Goal: Task Accomplishment & Management: Manage account settings

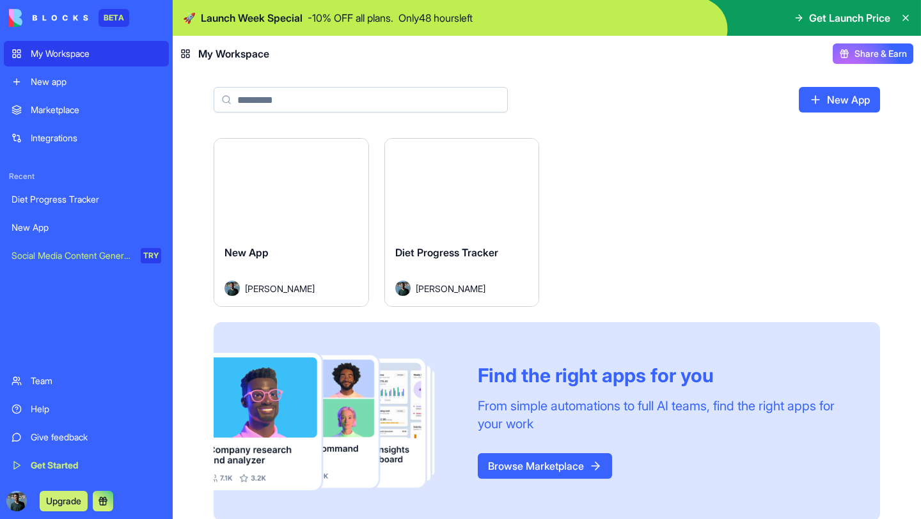
click at [473, 191] on button "Launch" at bounding box center [462, 187] width 96 height 26
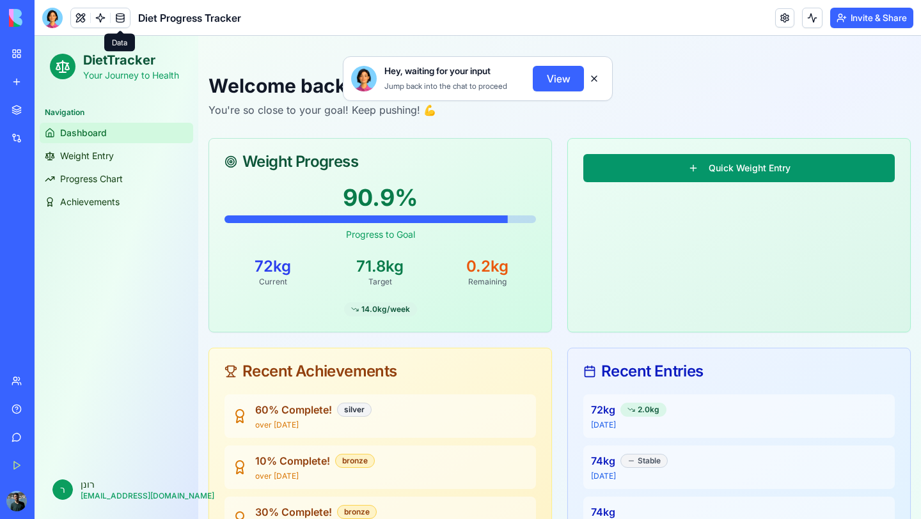
click at [115, 18] on link at bounding box center [120, 17] width 19 height 19
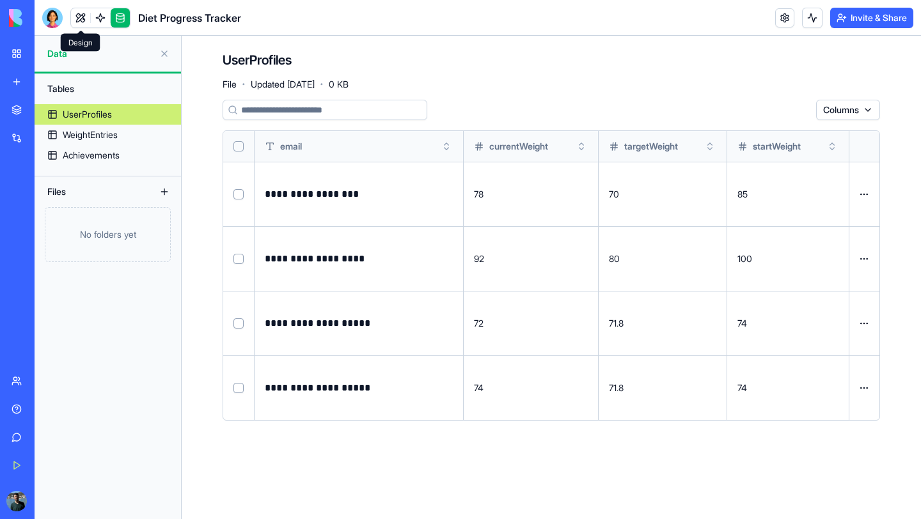
click at [84, 20] on link at bounding box center [80, 17] width 19 height 19
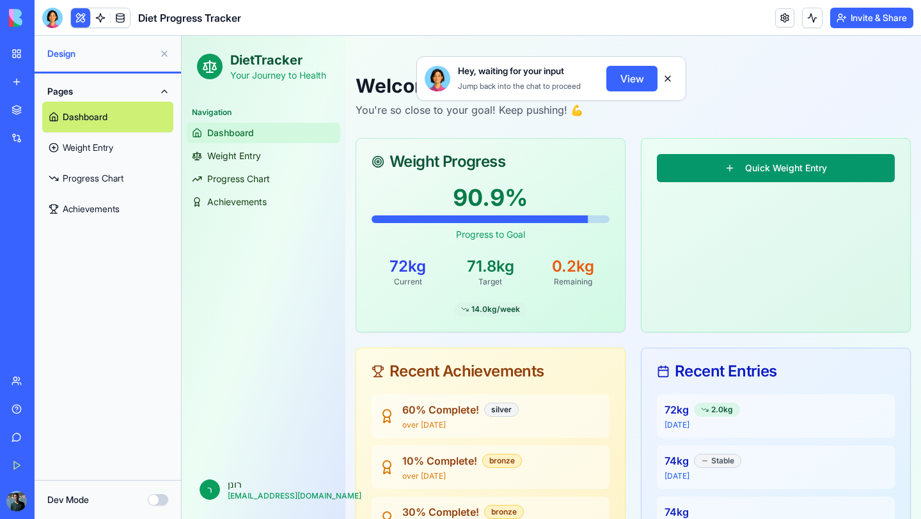
click at [638, 76] on button "View" at bounding box center [631, 79] width 51 height 26
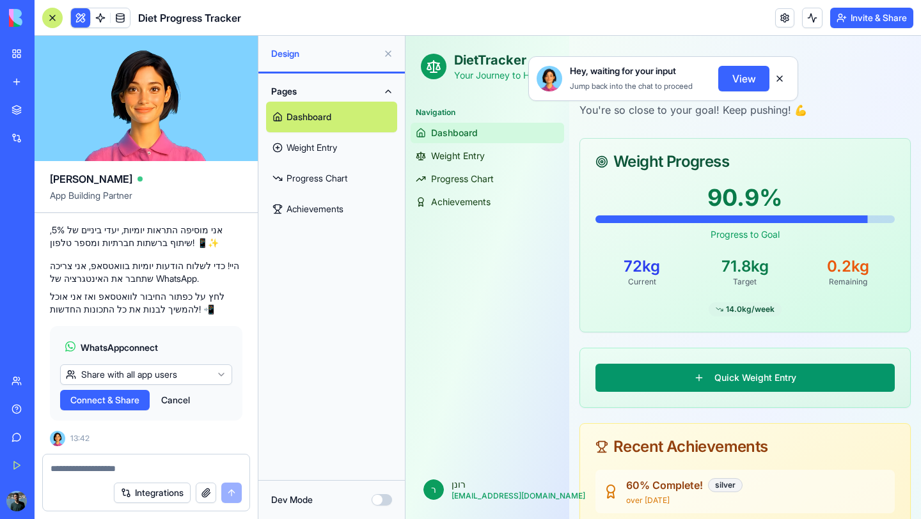
click at [144, 402] on button "Connect & Share" at bounding box center [105, 400] width 90 height 20
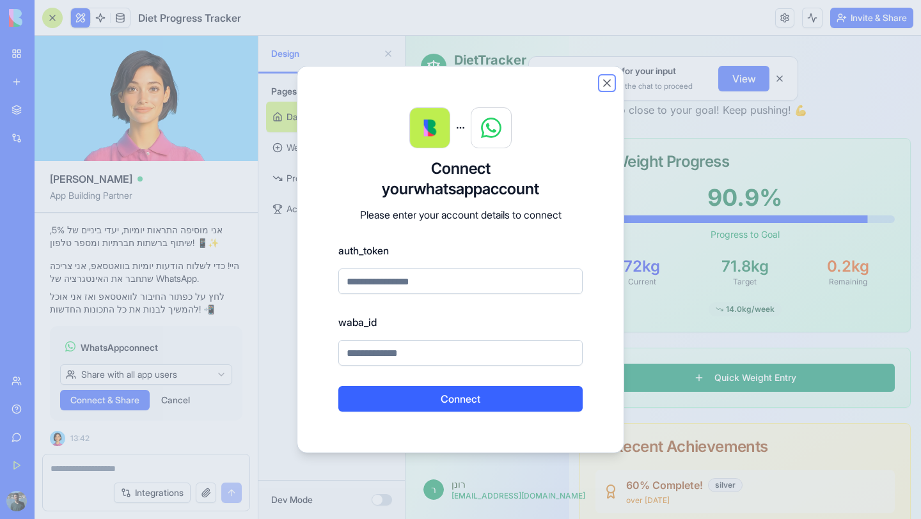
click at [605, 82] on button "Close" at bounding box center [606, 83] width 13 height 13
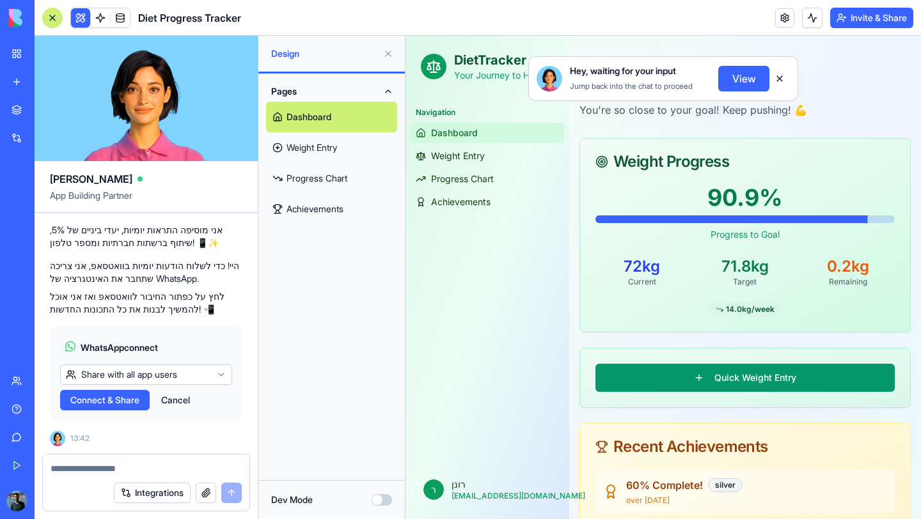
click at [157, 457] on div at bounding box center [146, 465] width 207 height 20
click at [153, 468] on textarea at bounding box center [146, 468] width 191 height 13
type textarea "*"
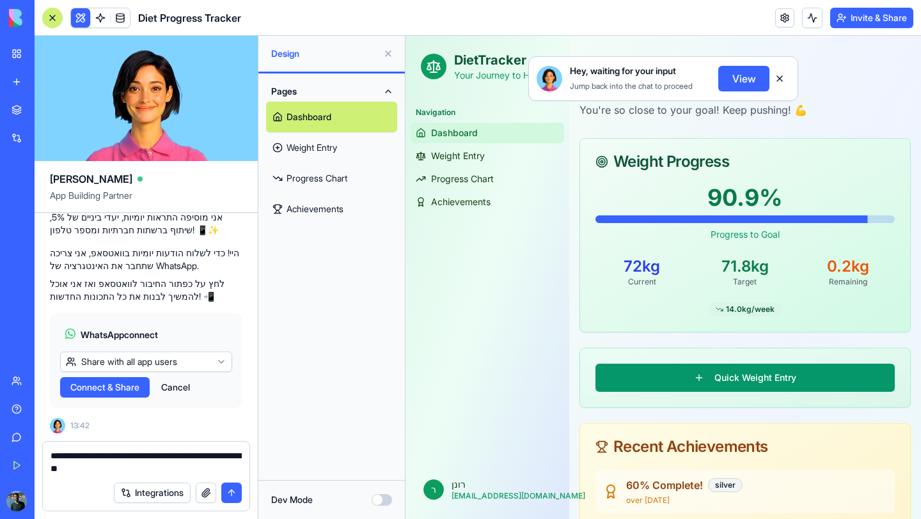
type textarea "**********"
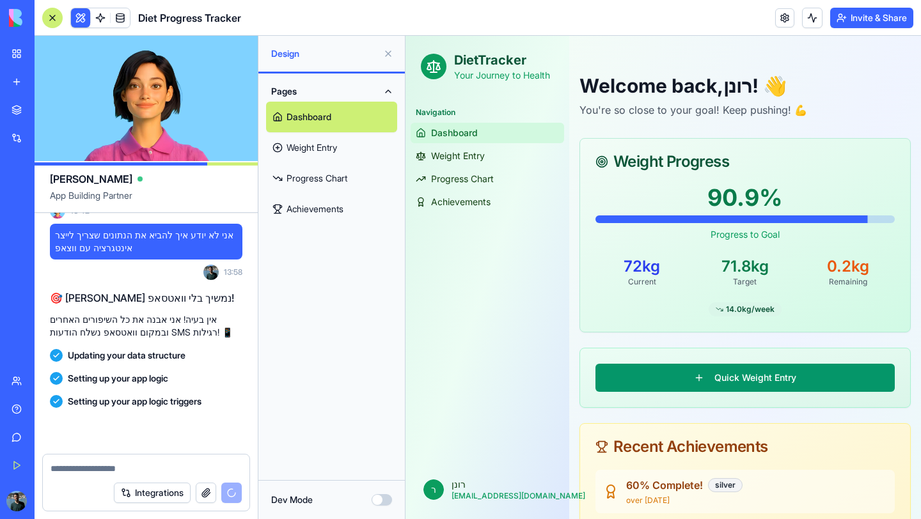
scroll to position [961, 0]
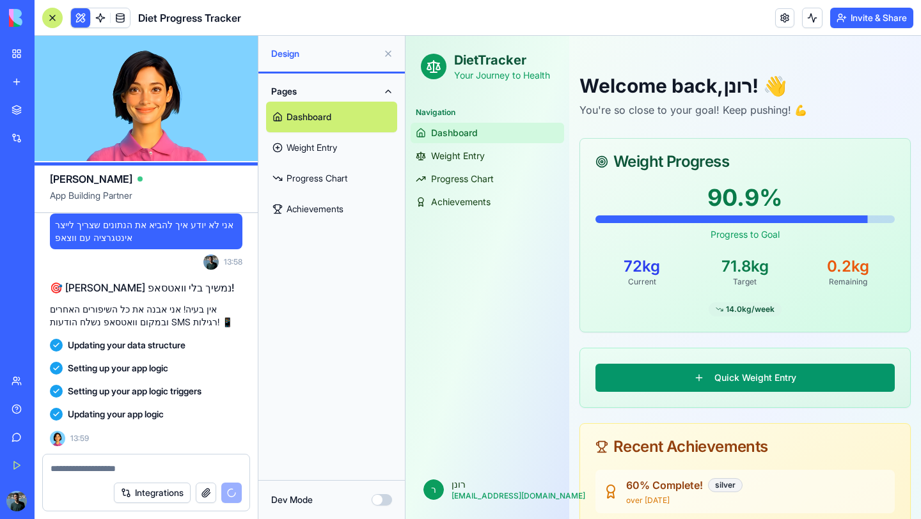
click at [173, 493] on button "Integrations" at bounding box center [152, 493] width 77 height 20
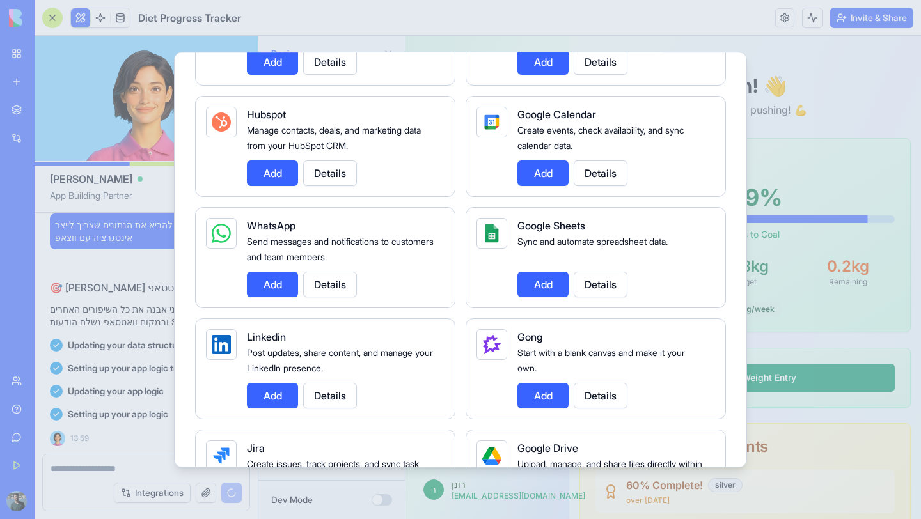
scroll to position [522, 0]
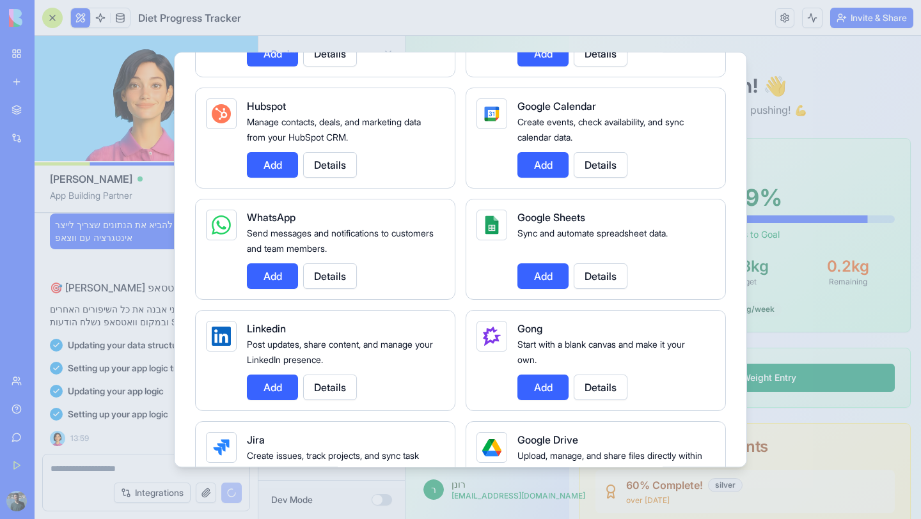
click at [262, 276] on button "Add" at bounding box center [272, 276] width 51 height 26
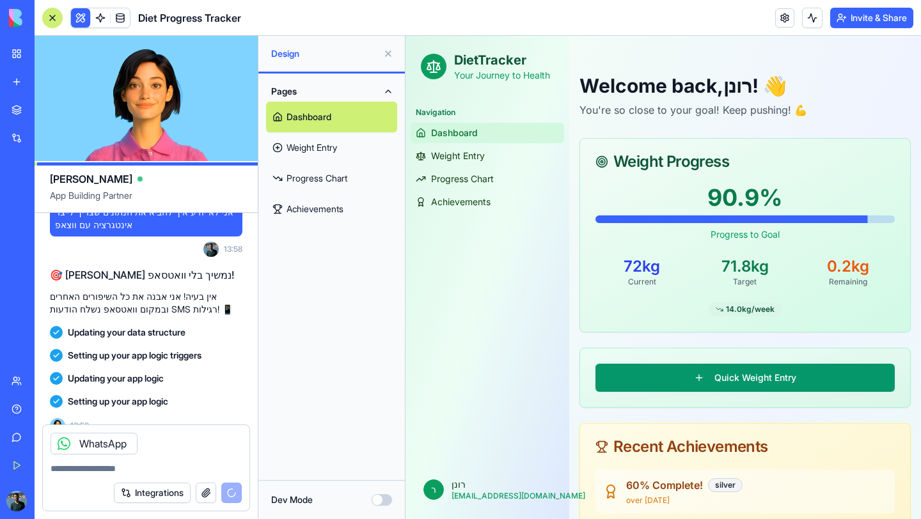
scroll to position [1106, 0]
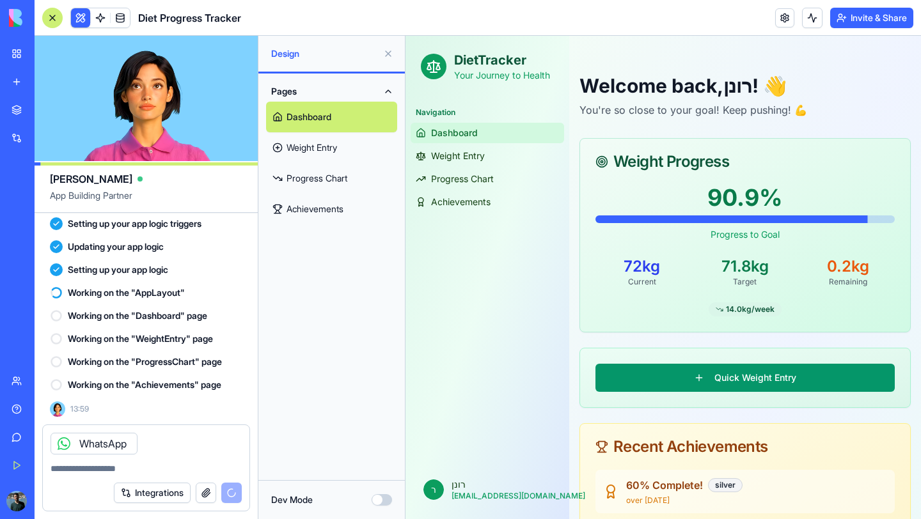
click at [99, 473] on textarea at bounding box center [146, 468] width 191 height 13
click at [61, 445] on icon at bounding box center [63, 443] width 5 height 5
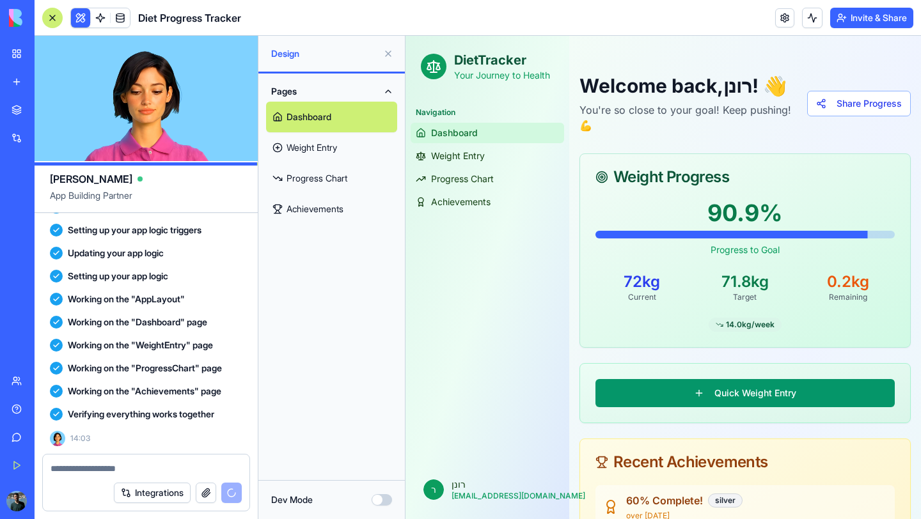
scroll to position [1307, 0]
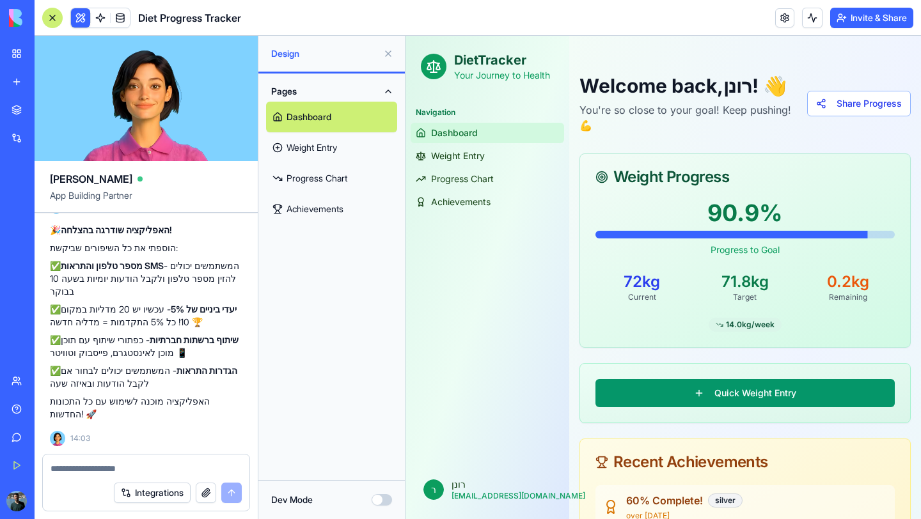
click at [456, 133] on span "Dashboard" at bounding box center [454, 133] width 47 height 13
click at [510, 155] on link "Weight Entry" at bounding box center [487, 156] width 153 height 20
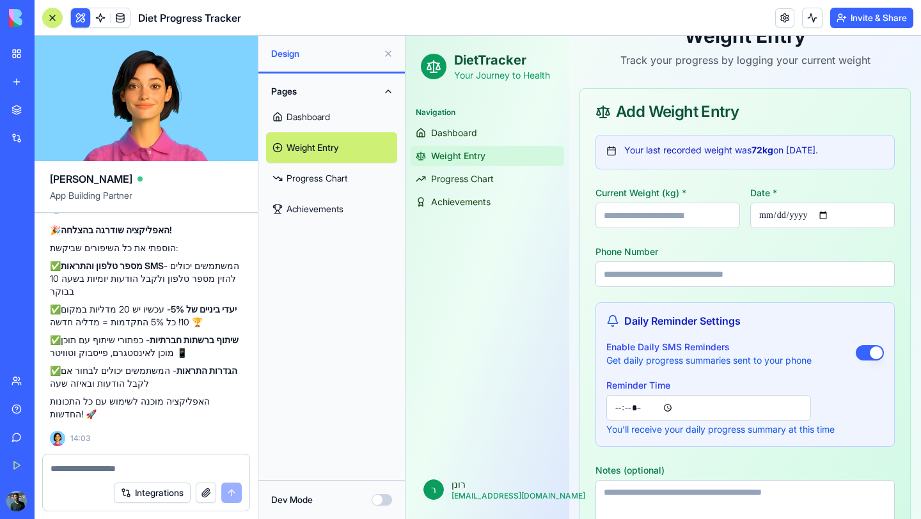
scroll to position [132, 0]
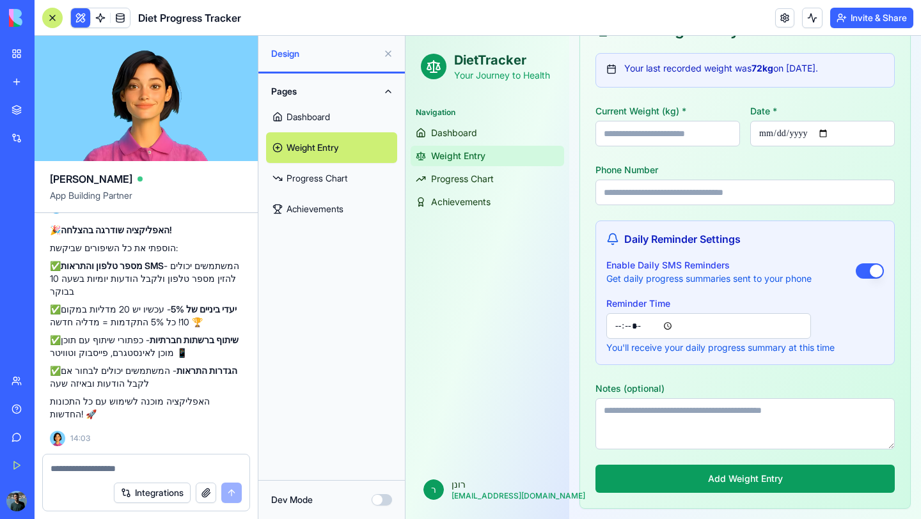
click at [687, 194] on input "Phone Number" at bounding box center [744, 193] width 299 height 26
type input "**********"
click at [777, 409] on textarea "Notes (optional)" at bounding box center [744, 423] width 299 height 51
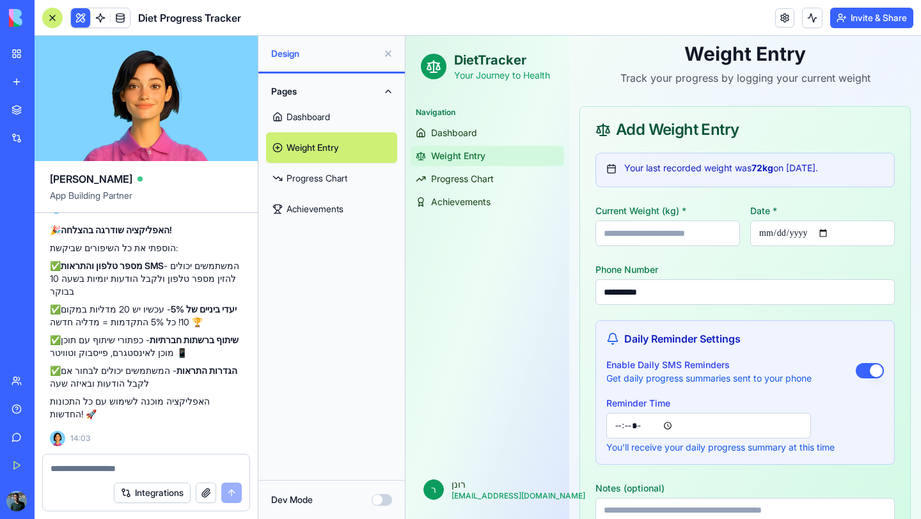
scroll to position [0, 0]
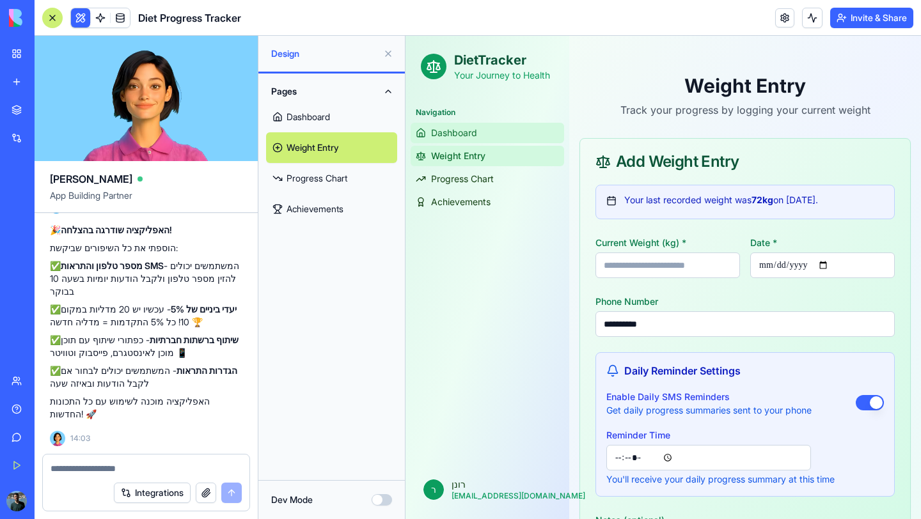
click at [457, 129] on span "Dashboard" at bounding box center [454, 133] width 46 height 13
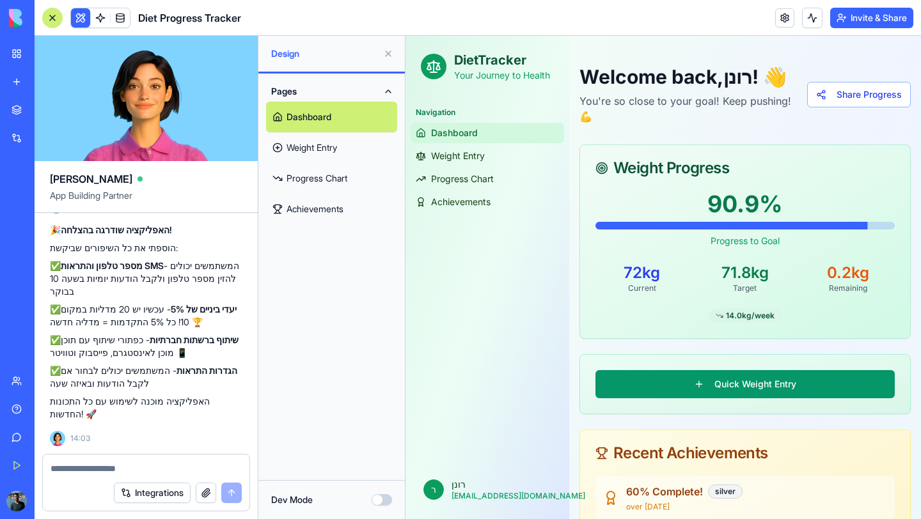
scroll to position [1, 0]
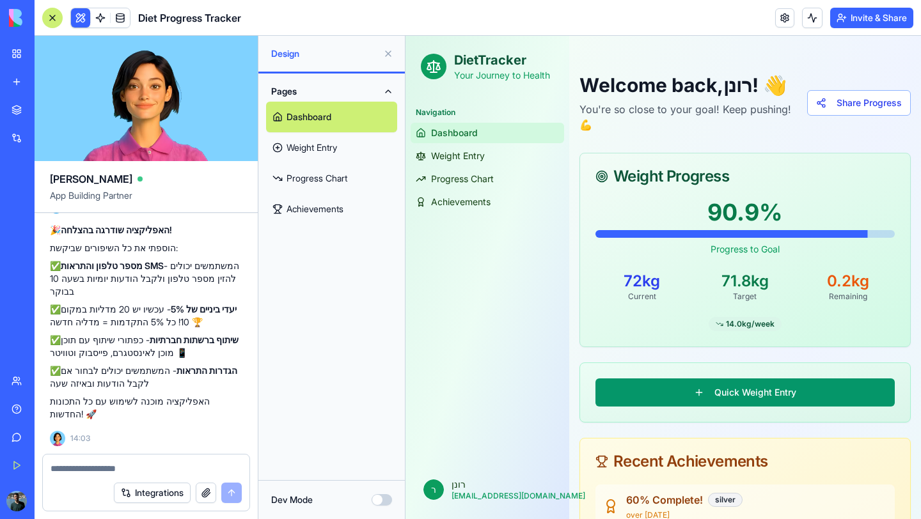
click at [157, 471] on textarea at bounding box center [146, 468] width 191 height 13
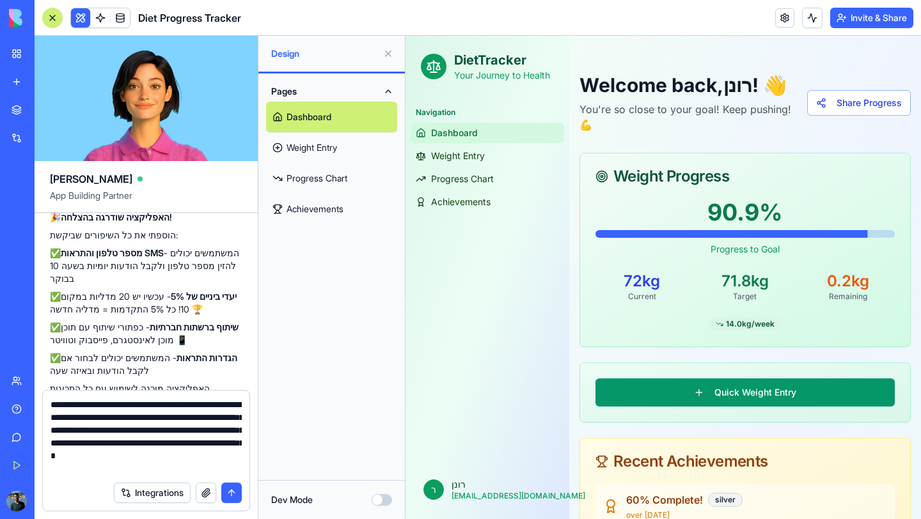
type textarea "**********"
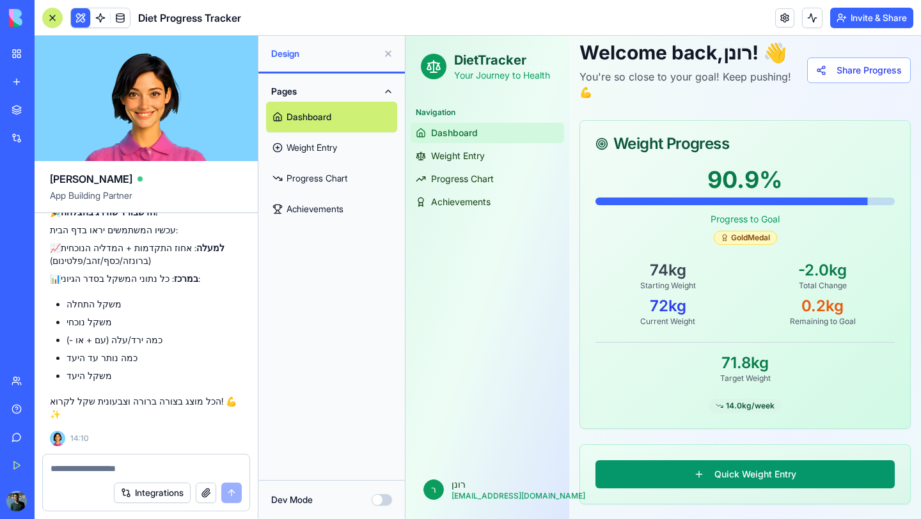
scroll to position [30, 0]
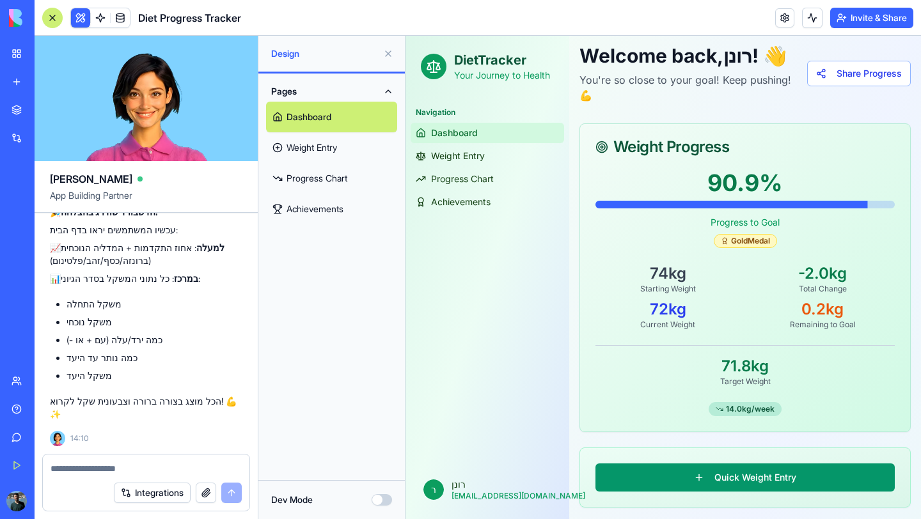
click at [735, 408] on div "14.0 kg/week" at bounding box center [745, 409] width 73 height 14
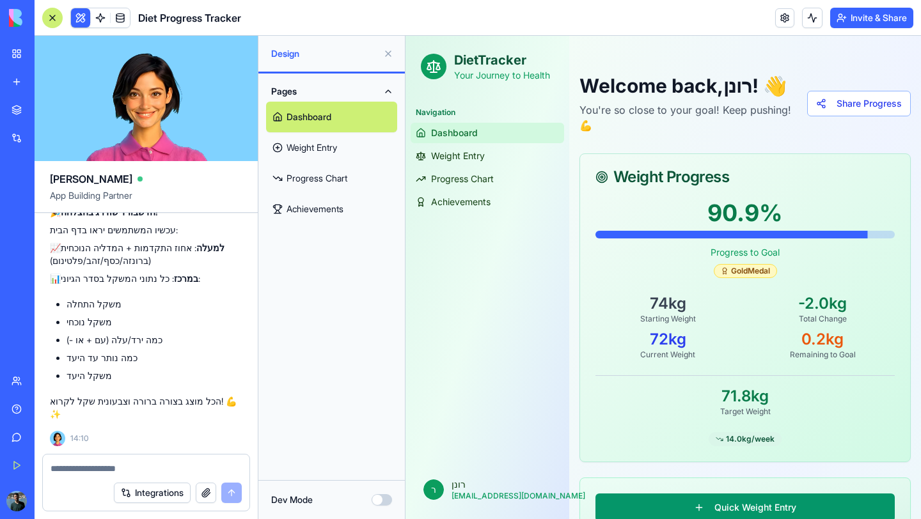
click at [194, 472] on textarea at bounding box center [146, 468] width 191 height 13
click at [81, 17] on button at bounding box center [80, 17] width 19 height 19
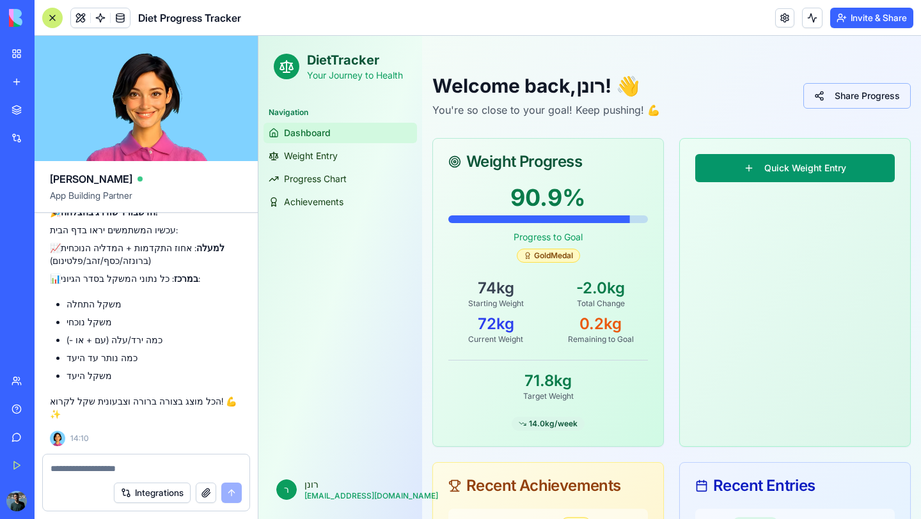
click at [845, 104] on button "Share Progress" at bounding box center [856, 96] width 107 height 26
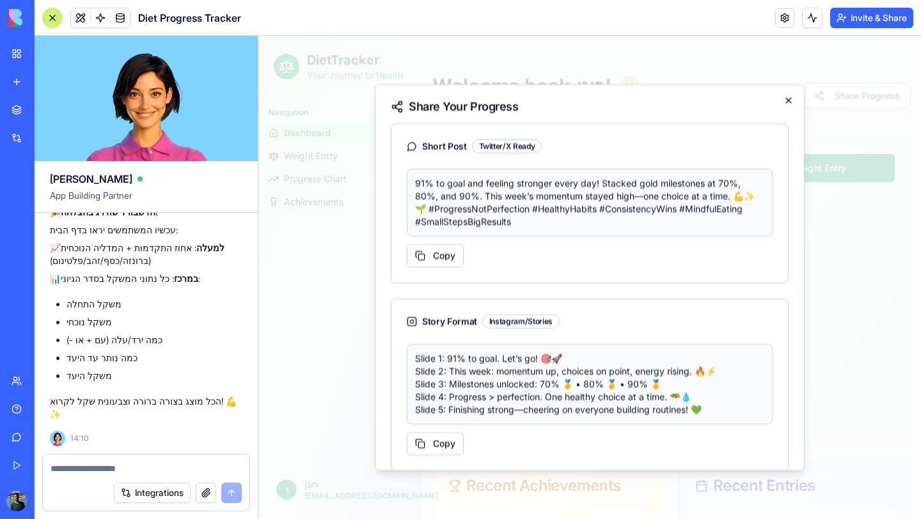
click at [784, 97] on icon "button" at bounding box center [788, 100] width 10 height 10
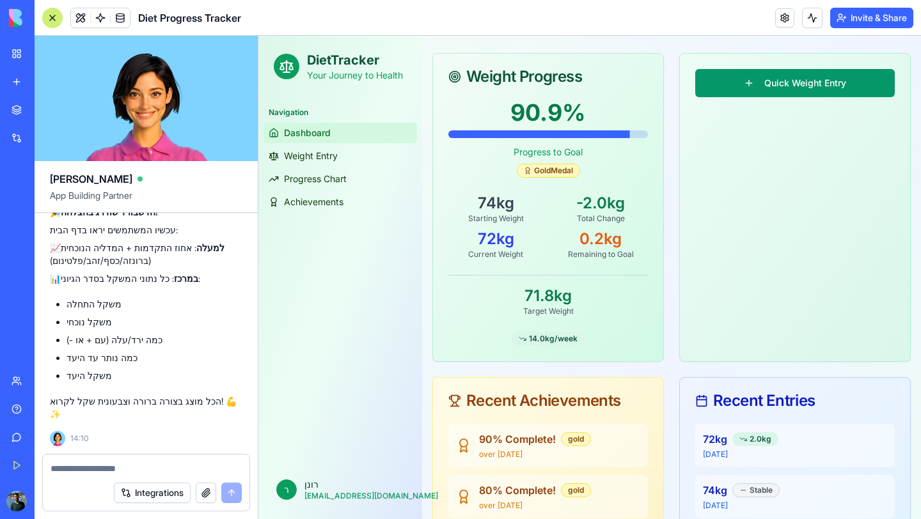
scroll to position [79, 0]
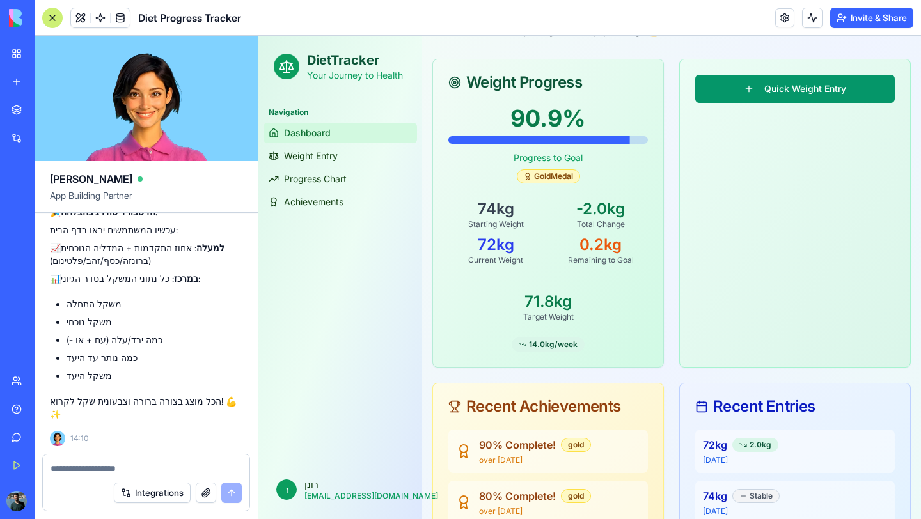
click at [146, 471] on textarea at bounding box center [146, 468] width 191 height 13
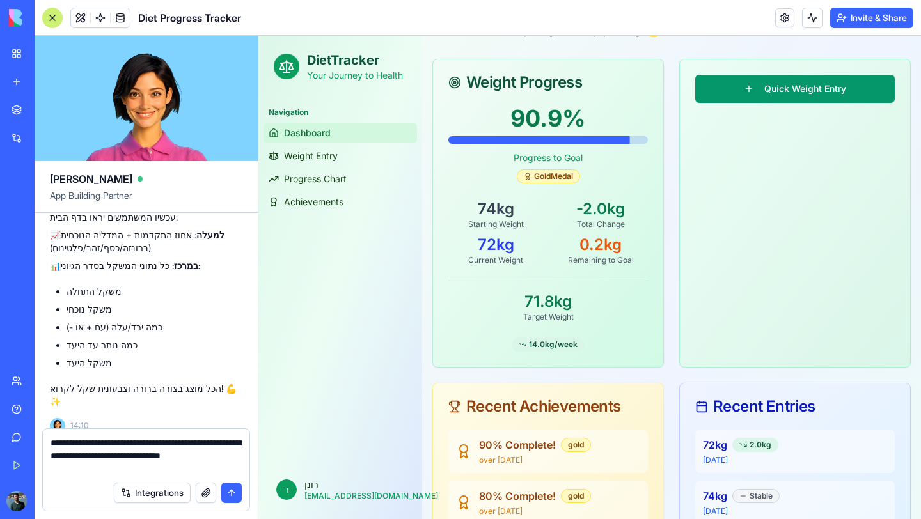
type textarea "**********"
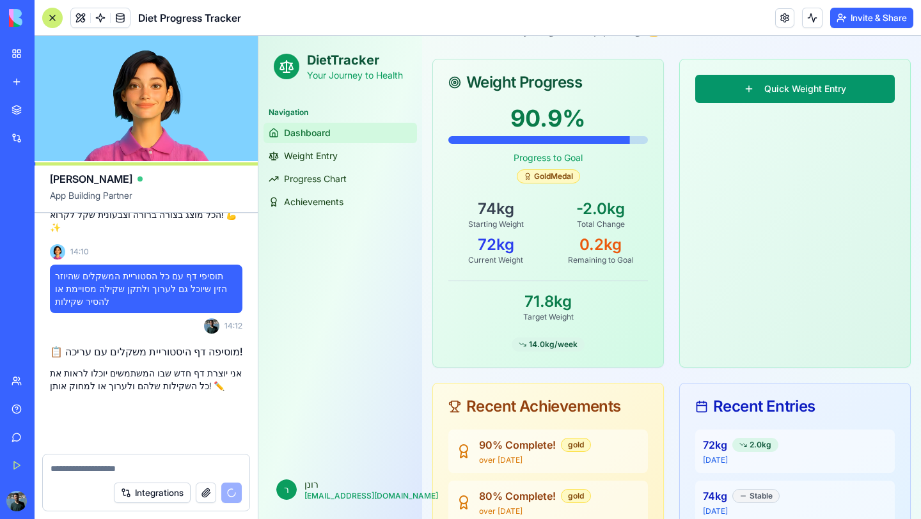
scroll to position [2007, 0]
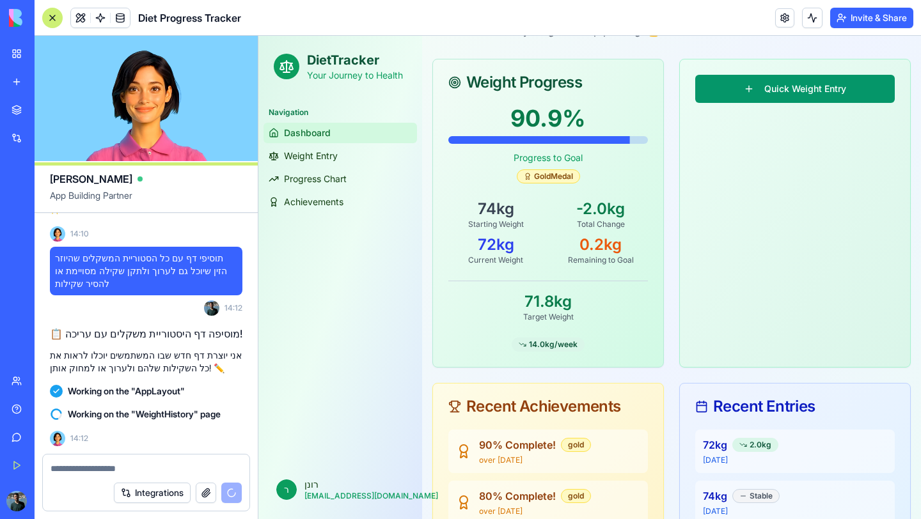
click at [352, 295] on div "Navigation Dashboard Weight Entry Progress Chart Achievements" at bounding box center [340, 278] width 164 height 363
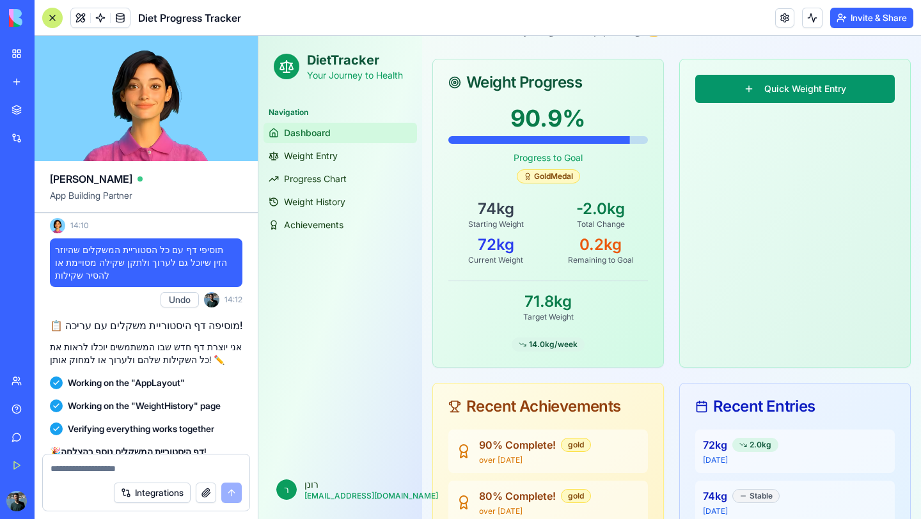
scroll to position [1977, 0]
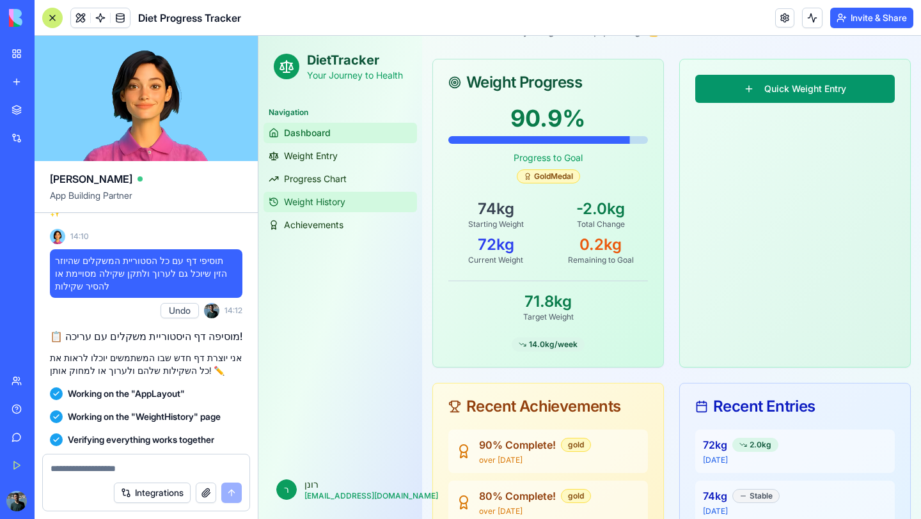
click at [319, 205] on span "Weight History" at bounding box center [314, 202] width 61 height 13
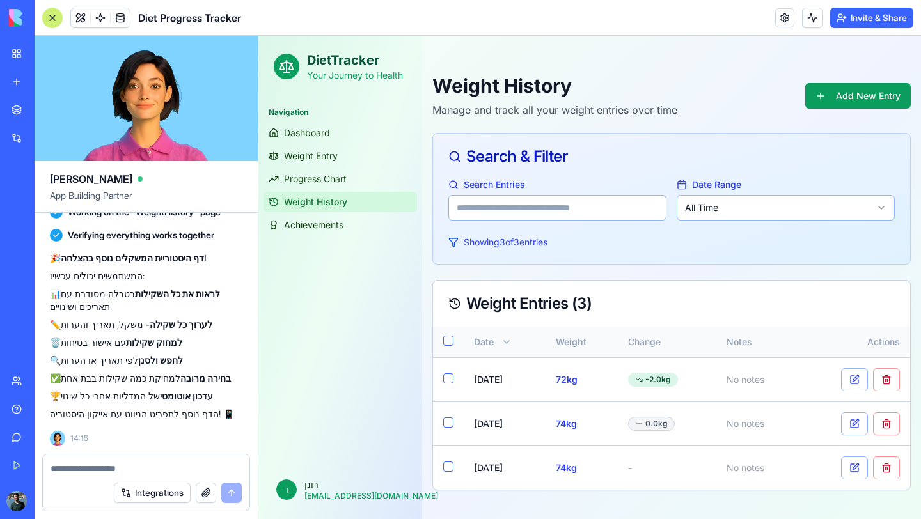
scroll to position [2222, 0]
click at [895, 425] on button at bounding box center [886, 423] width 27 height 23
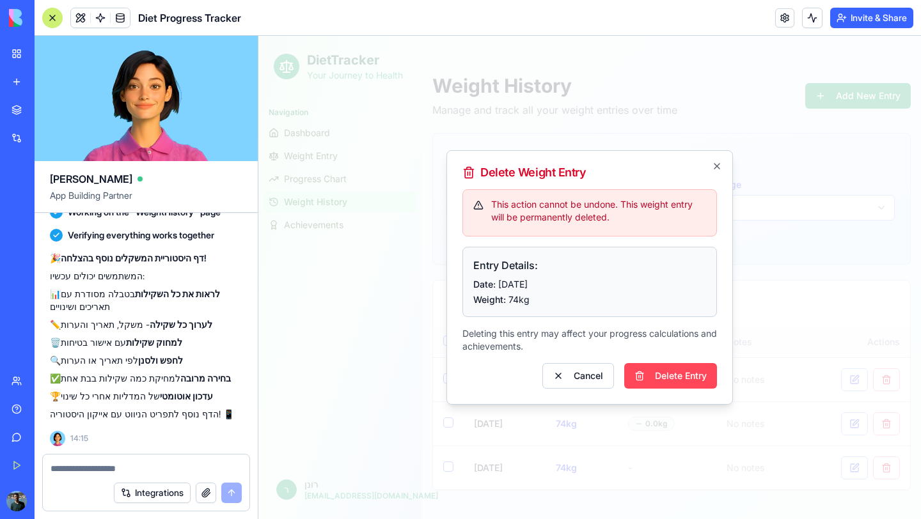
click at [688, 380] on button "Delete Entry" at bounding box center [670, 376] width 93 height 26
click at [691, 377] on button "Delete Entry" at bounding box center [670, 376] width 93 height 26
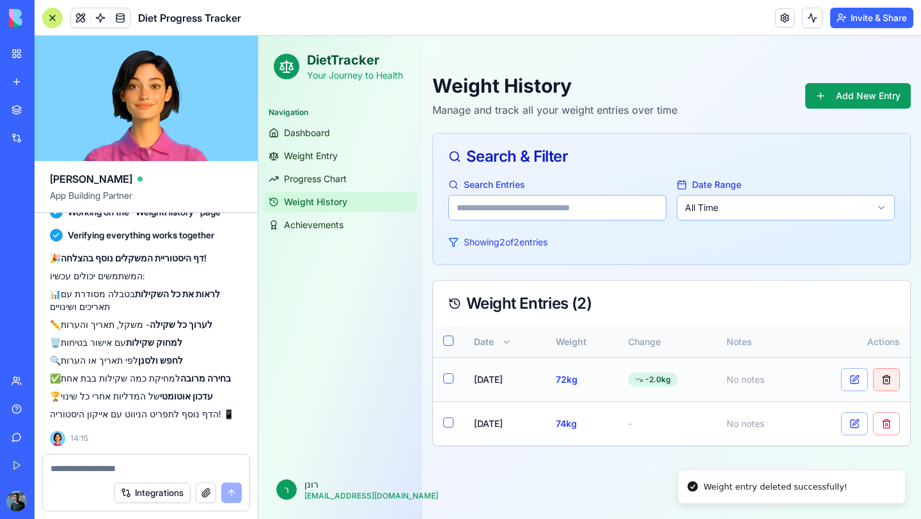
click at [890, 386] on button at bounding box center [886, 379] width 27 height 23
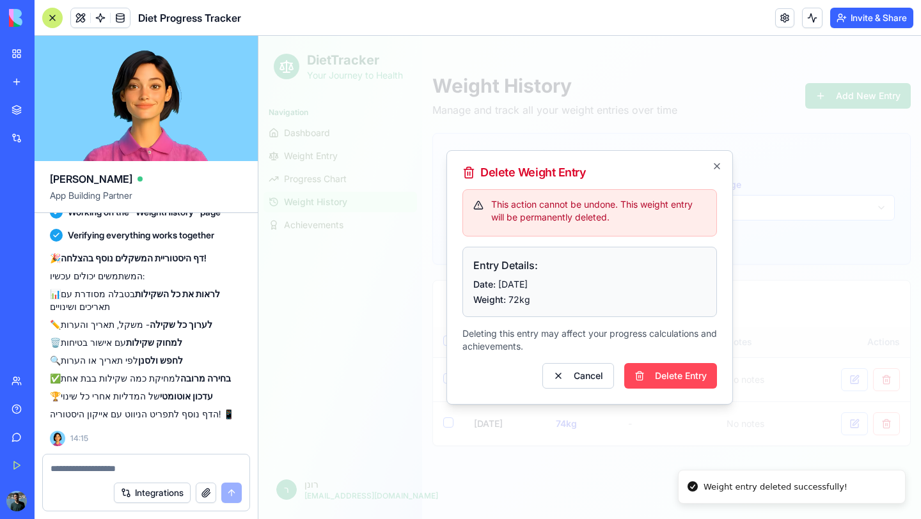
click at [680, 377] on button "Delete Entry" at bounding box center [670, 376] width 93 height 26
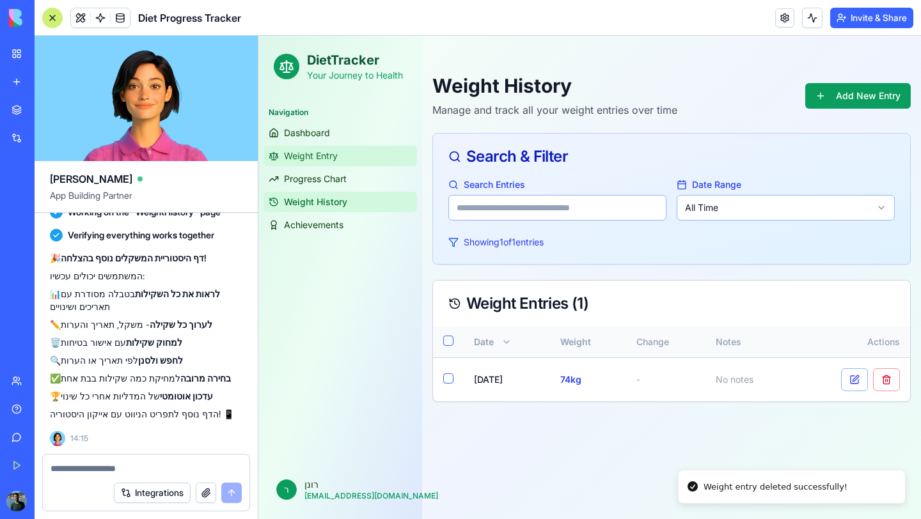
click at [304, 157] on span "Weight Entry" at bounding box center [311, 156] width 54 height 13
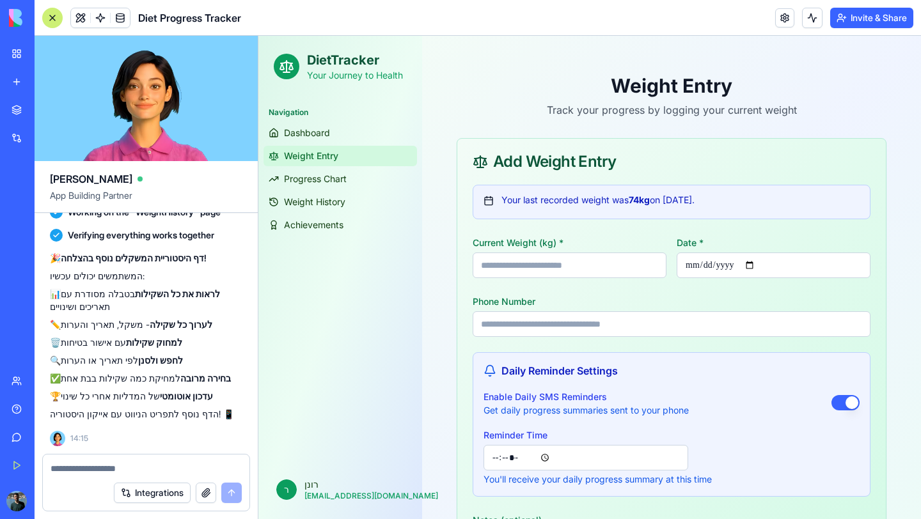
click at [600, 274] on input "**" at bounding box center [570, 266] width 194 height 26
click at [293, 184] on span "Progress Chart" at bounding box center [315, 179] width 63 height 13
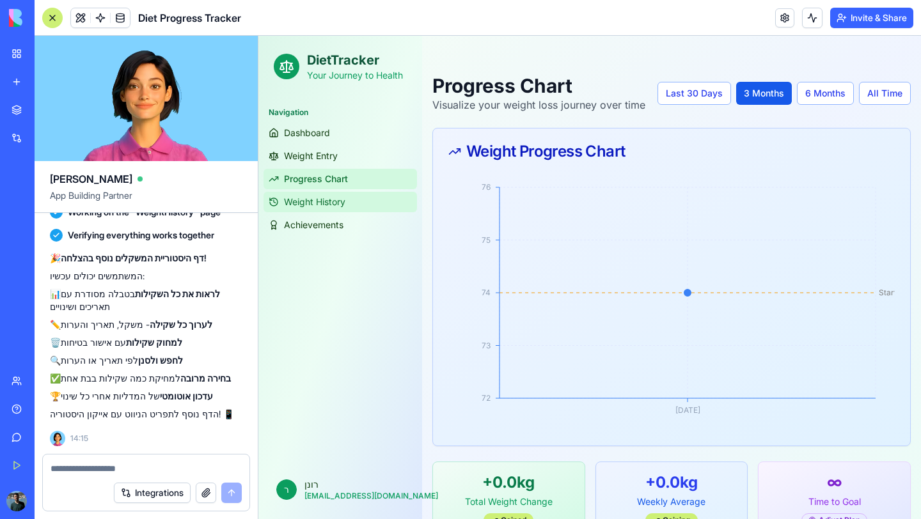
click at [301, 208] on span "Weight History" at bounding box center [314, 202] width 61 height 13
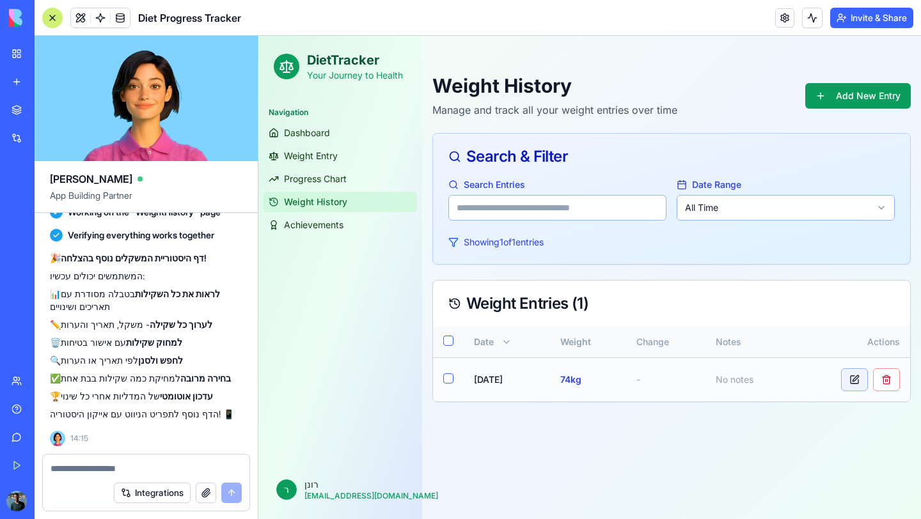
click at [851, 386] on button at bounding box center [854, 379] width 27 height 23
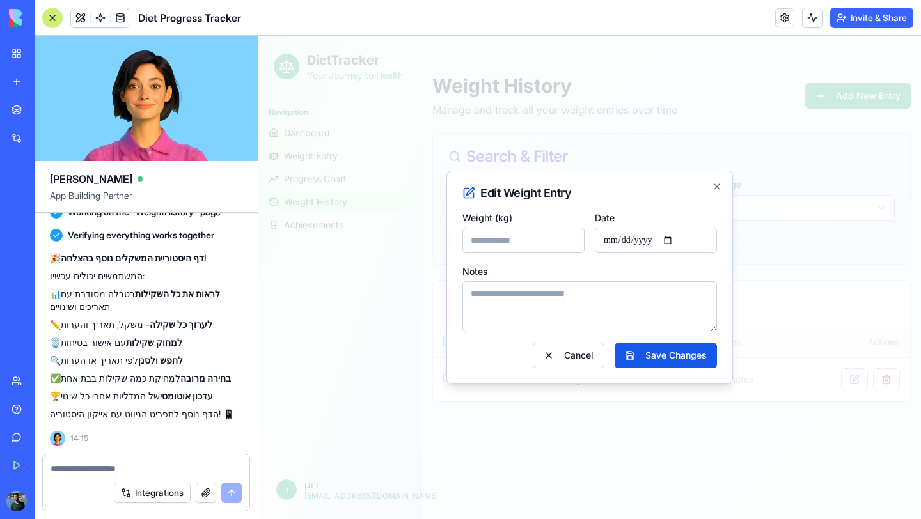
click at [680, 237] on input "**********" at bounding box center [656, 241] width 122 height 26
type input "**********"
click at [655, 351] on button "Save Changes" at bounding box center [666, 356] width 102 height 26
click at [694, 350] on button "Save Changes" at bounding box center [666, 356] width 102 height 26
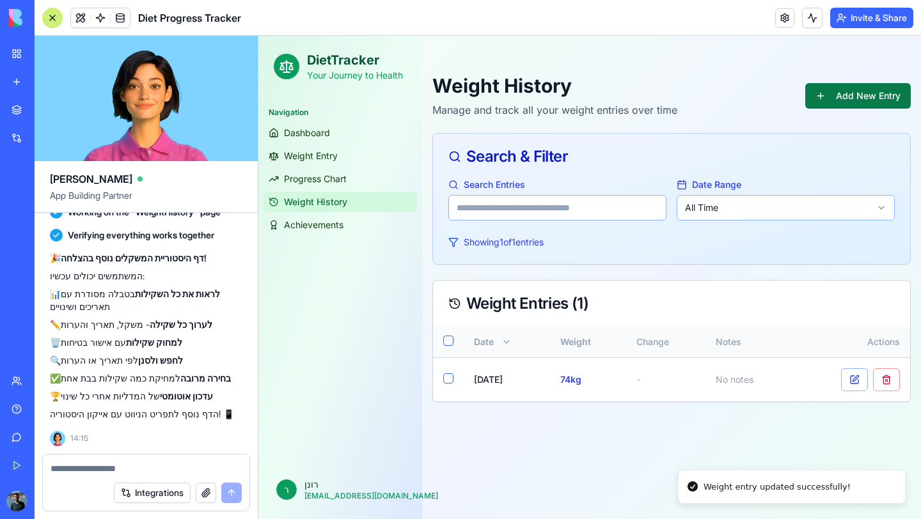
click at [858, 105] on button "Add New Entry" at bounding box center [858, 96] width 106 height 26
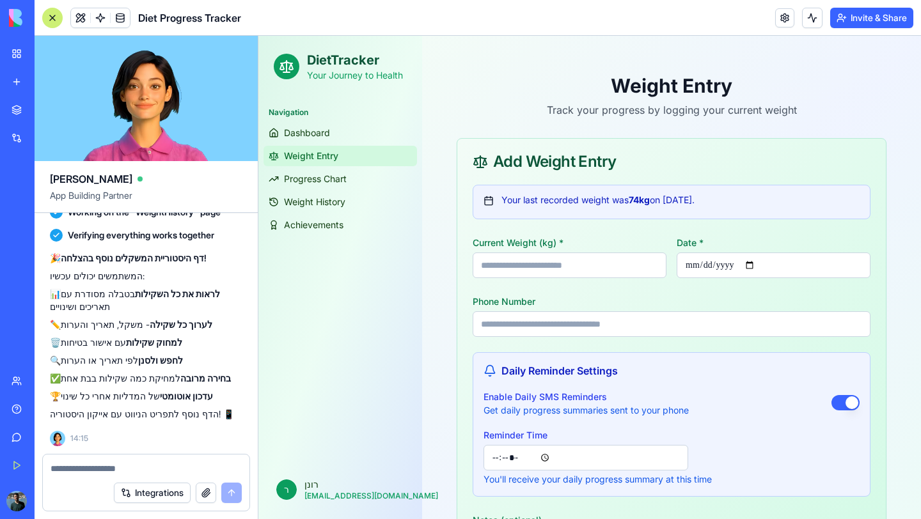
click at [580, 263] on input "**" at bounding box center [570, 266] width 194 height 26
type input "*****"
click at [756, 266] on input "**********" at bounding box center [774, 266] width 194 height 26
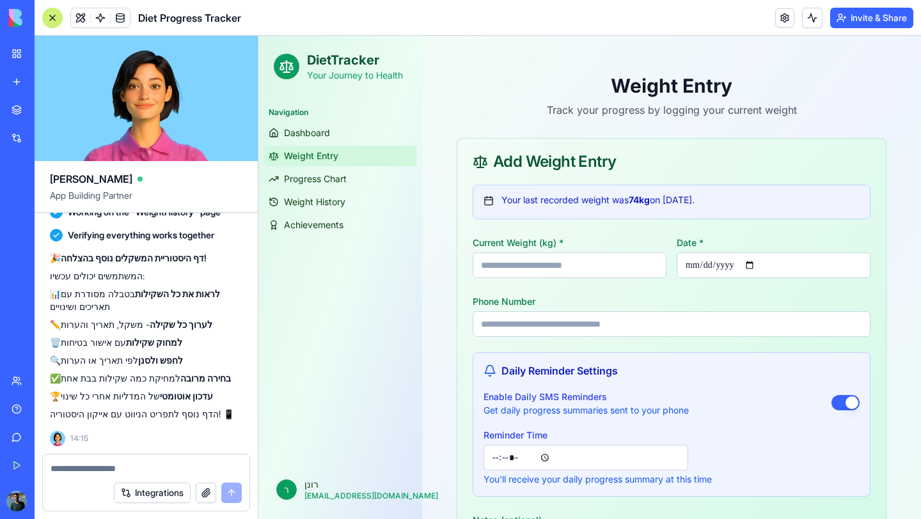
type input "**********"
drag, startPoint x: 753, startPoint y: 278, endPoint x: 730, endPoint y: 338, distance: 65.0
click at [730, 338] on form "**********" at bounding box center [672, 405] width 398 height 440
click at [680, 328] on input "Phone Number" at bounding box center [672, 324] width 398 height 26
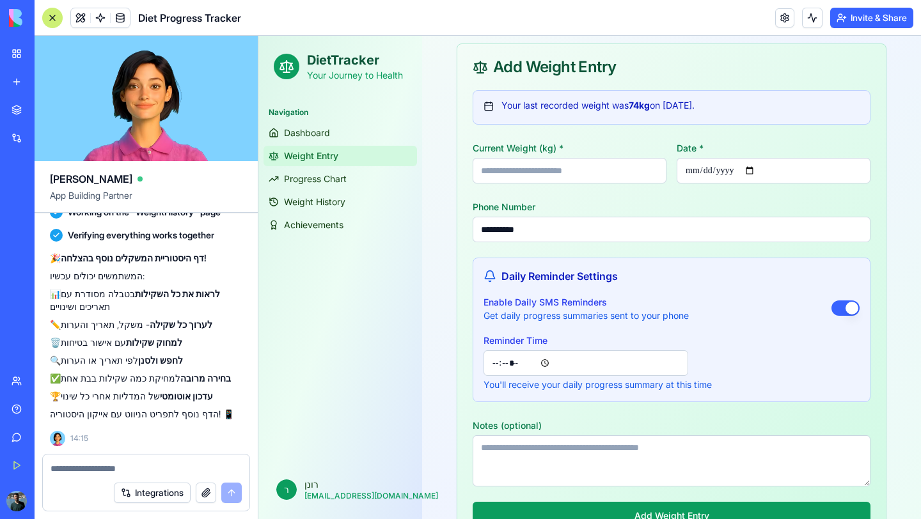
scroll to position [132, 0]
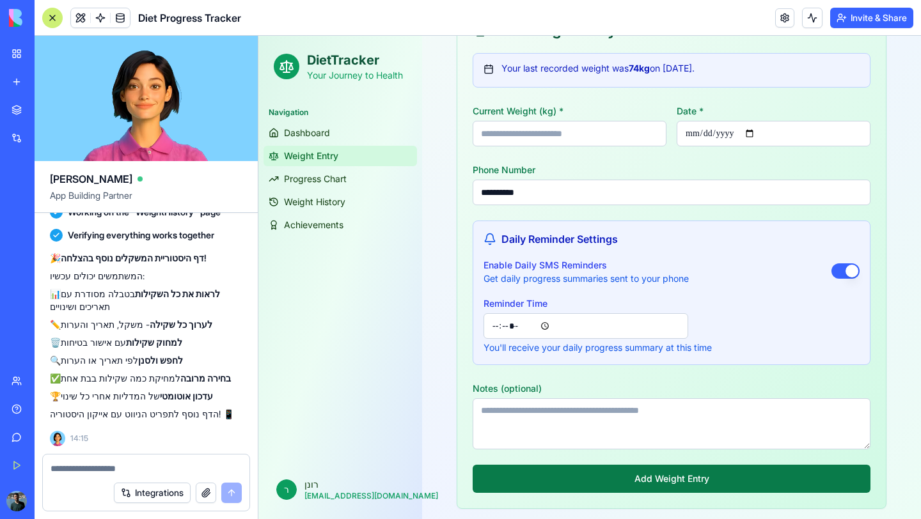
type input "**********"
click at [626, 489] on button "Add Weight Entry" at bounding box center [672, 479] width 398 height 28
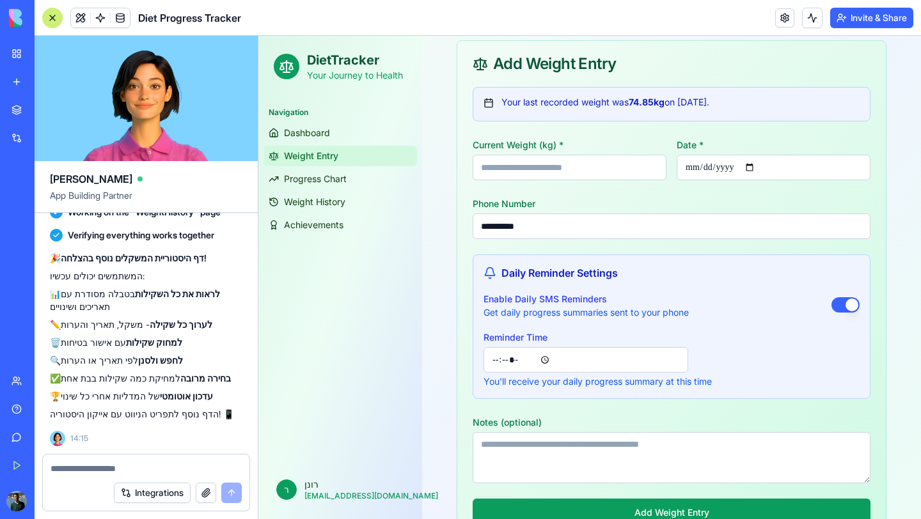
scroll to position [0, 0]
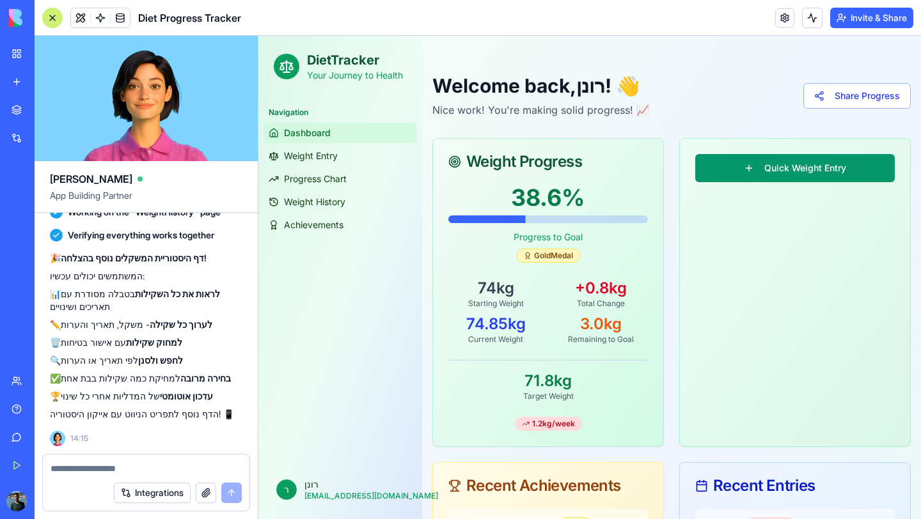
click at [192, 469] on textarea at bounding box center [146, 468] width 191 height 13
type textarea "*"
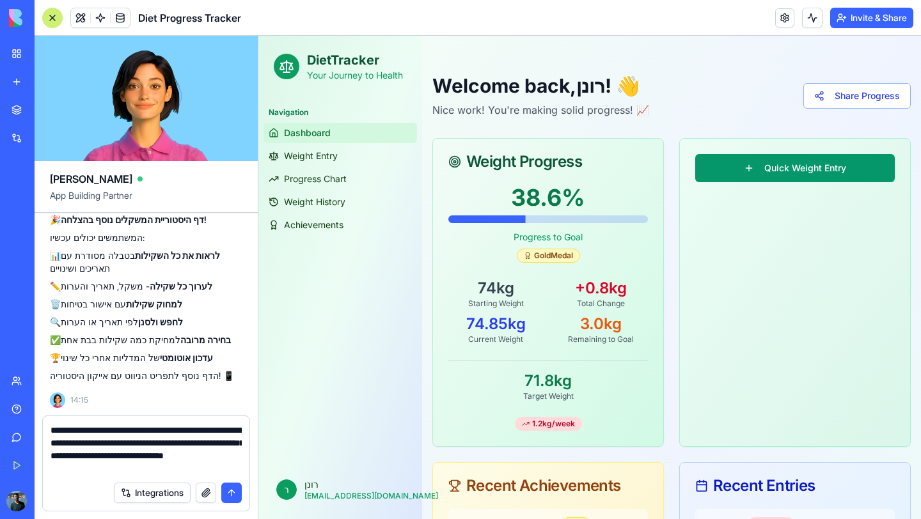
type textarea "**********"
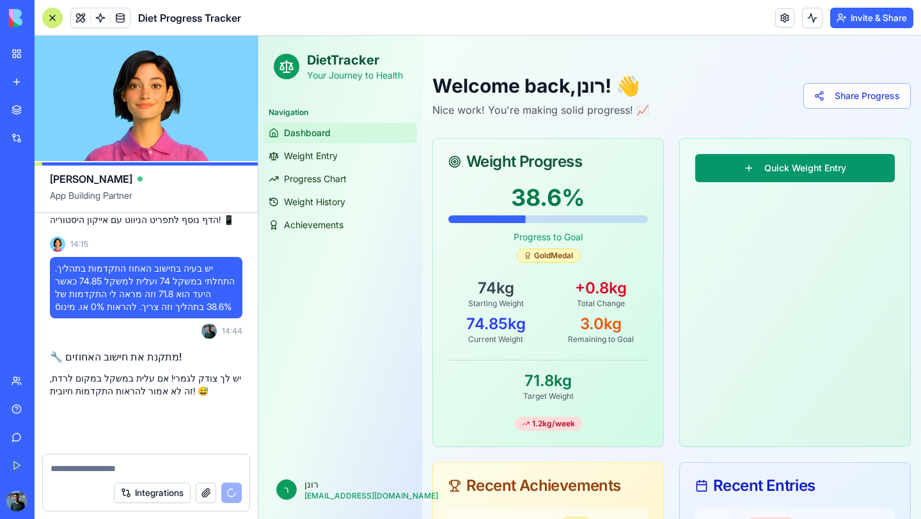
scroll to position [2429, 0]
